Goal: Find specific page/section: Find specific page/section

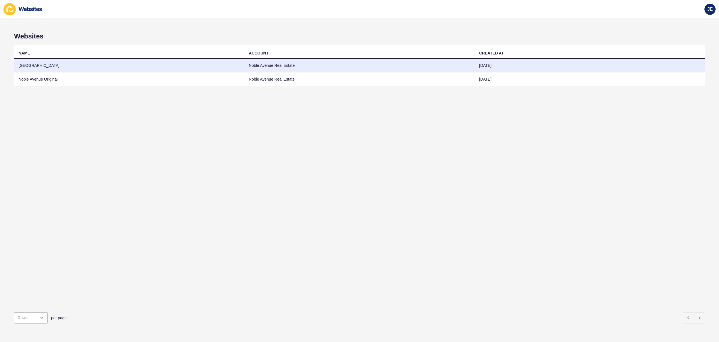
click at [177, 70] on td "[GEOGRAPHIC_DATA]" at bounding box center [129, 66] width 230 height 14
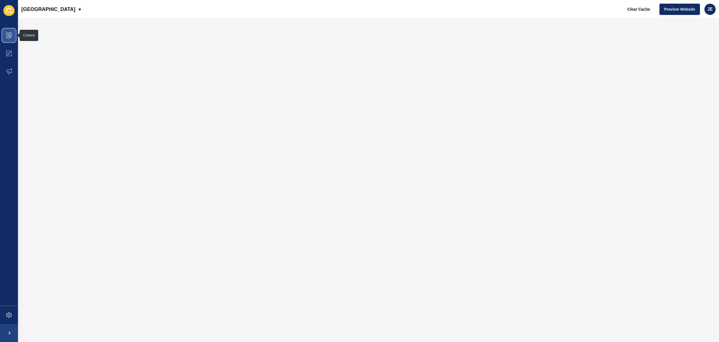
click at [10, 36] on icon at bounding box center [9, 36] width 6 height 6
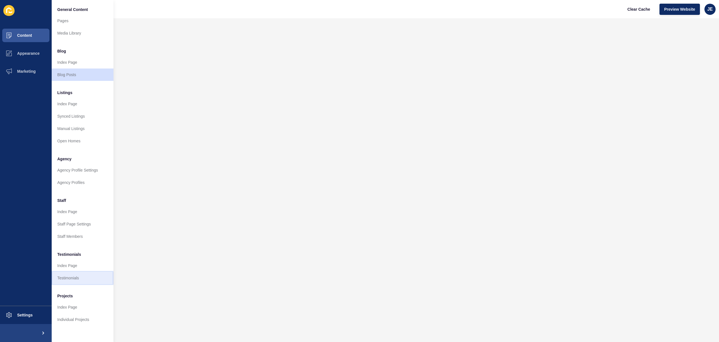
click at [72, 280] on link "Testimonials" at bounding box center [83, 278] width 62 height 12
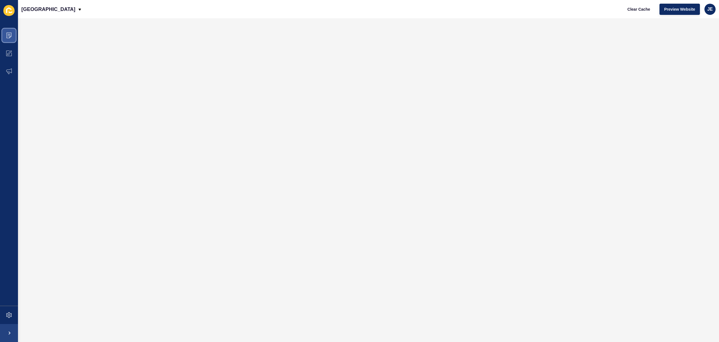
click at [12, 34] on span at bounding box center [9, 35] width 18 height 18
